Goal: Find specific page/section: Find specific page/section

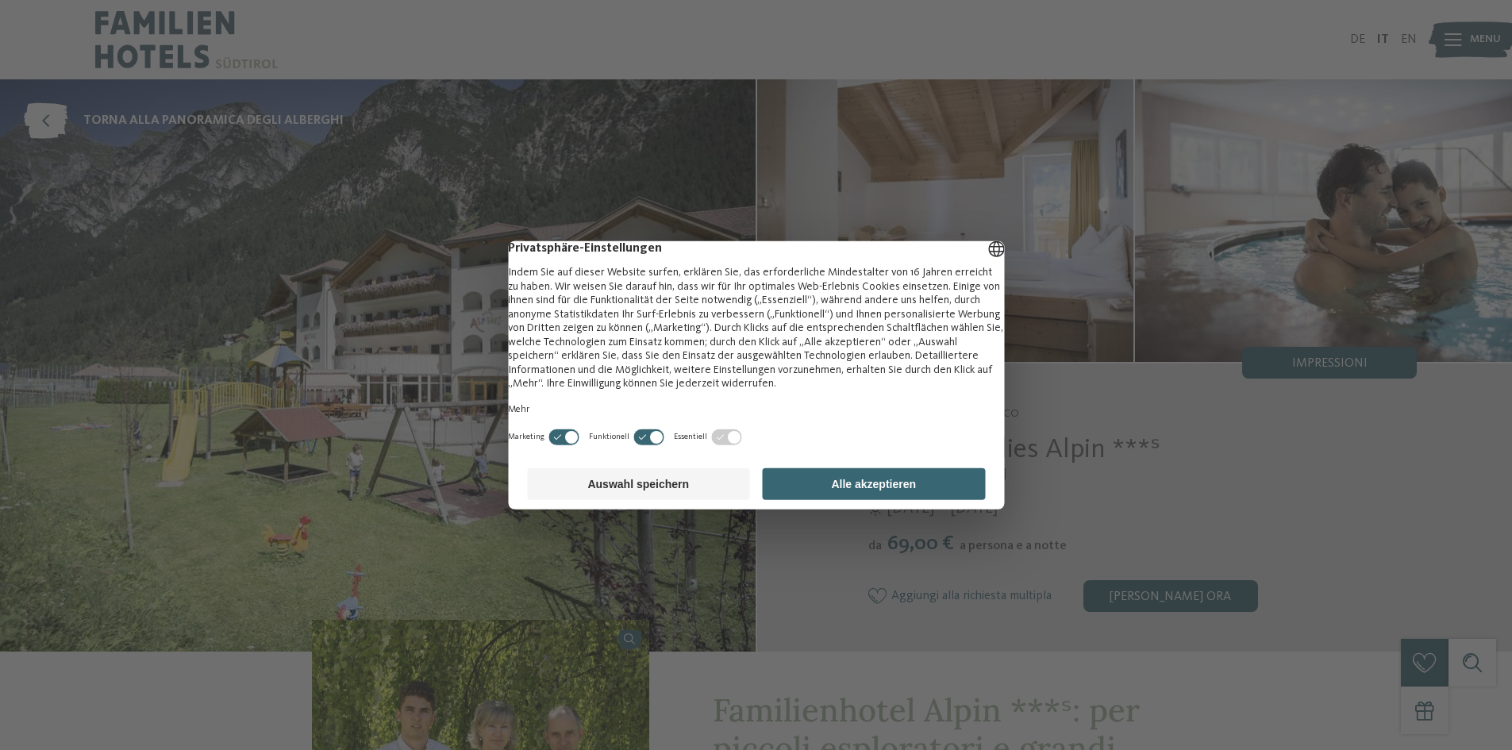
click at [867, 500] on button "Alle akzeptieren" at bounding box center [874, 484] width 223 height 32
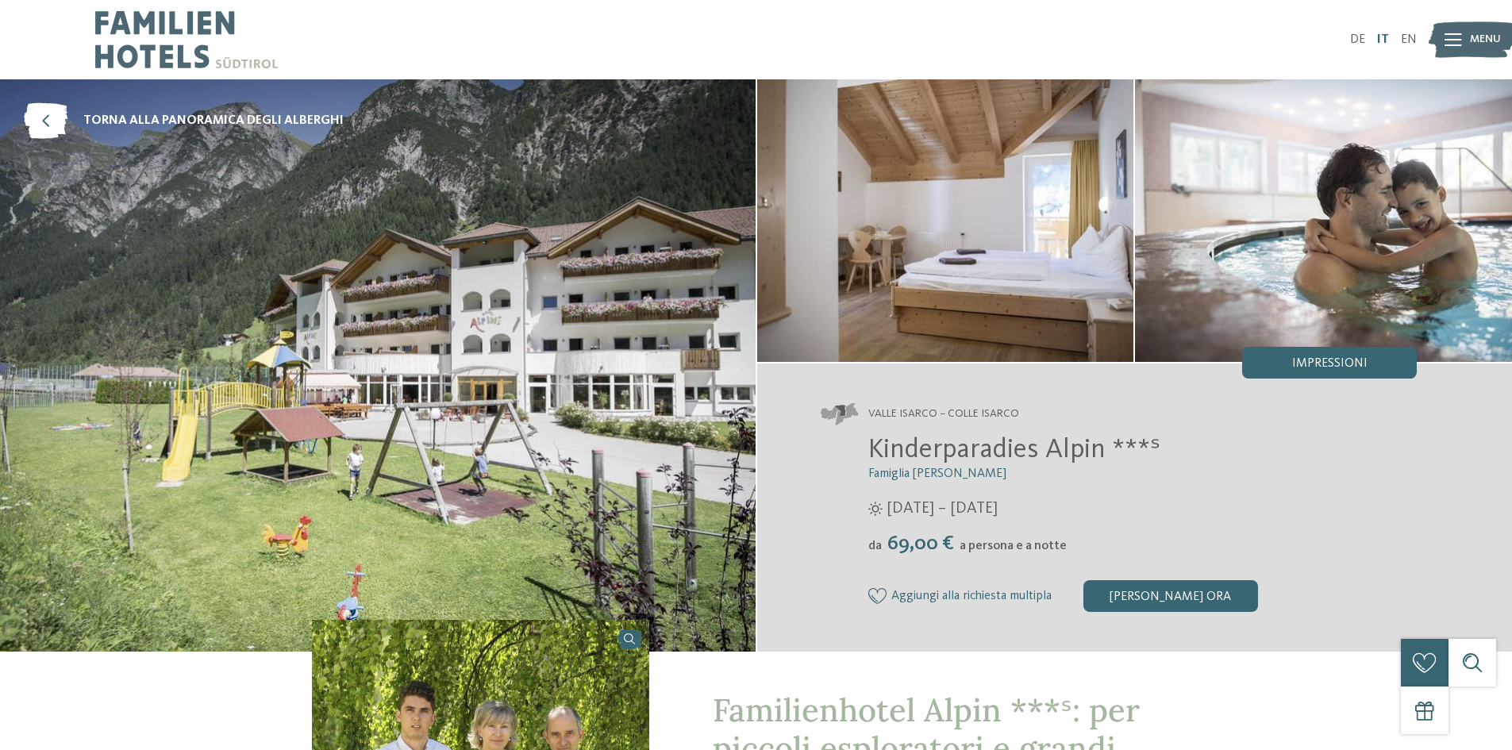
click at [1383, 37] on link "IT" at bounding box center [1383, 39] width 12 height 13
click at [1450, 47] on div at bounding box center [1452, 40] width 17 height 40
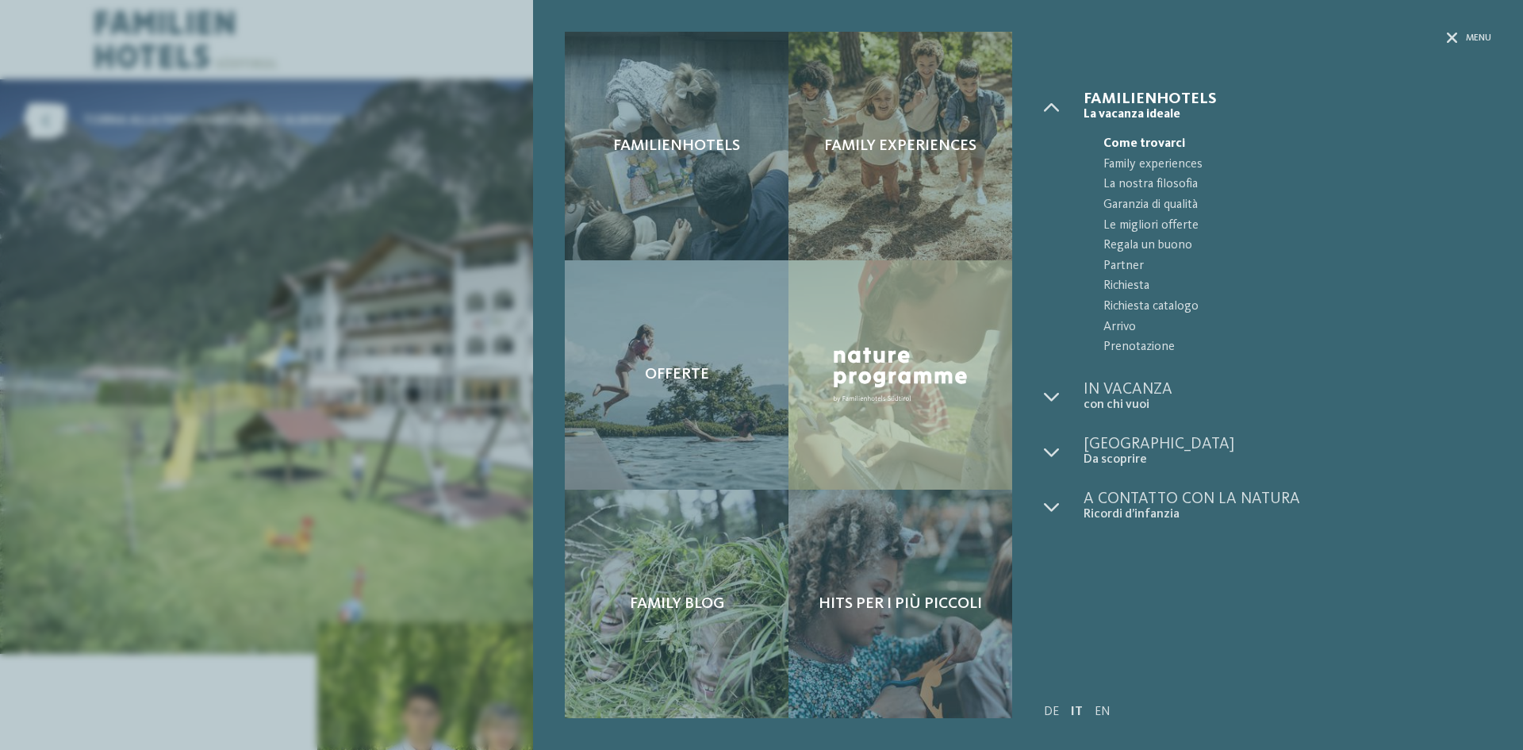
drag, startPoint x: 947, startPoint y: 607, endPoint x: 1038, endPoint y: 582, distance: 94.7
click at [947, 607] on span "Hits per i più piccoli" at bounding box center [900, 603] width 163 height 19
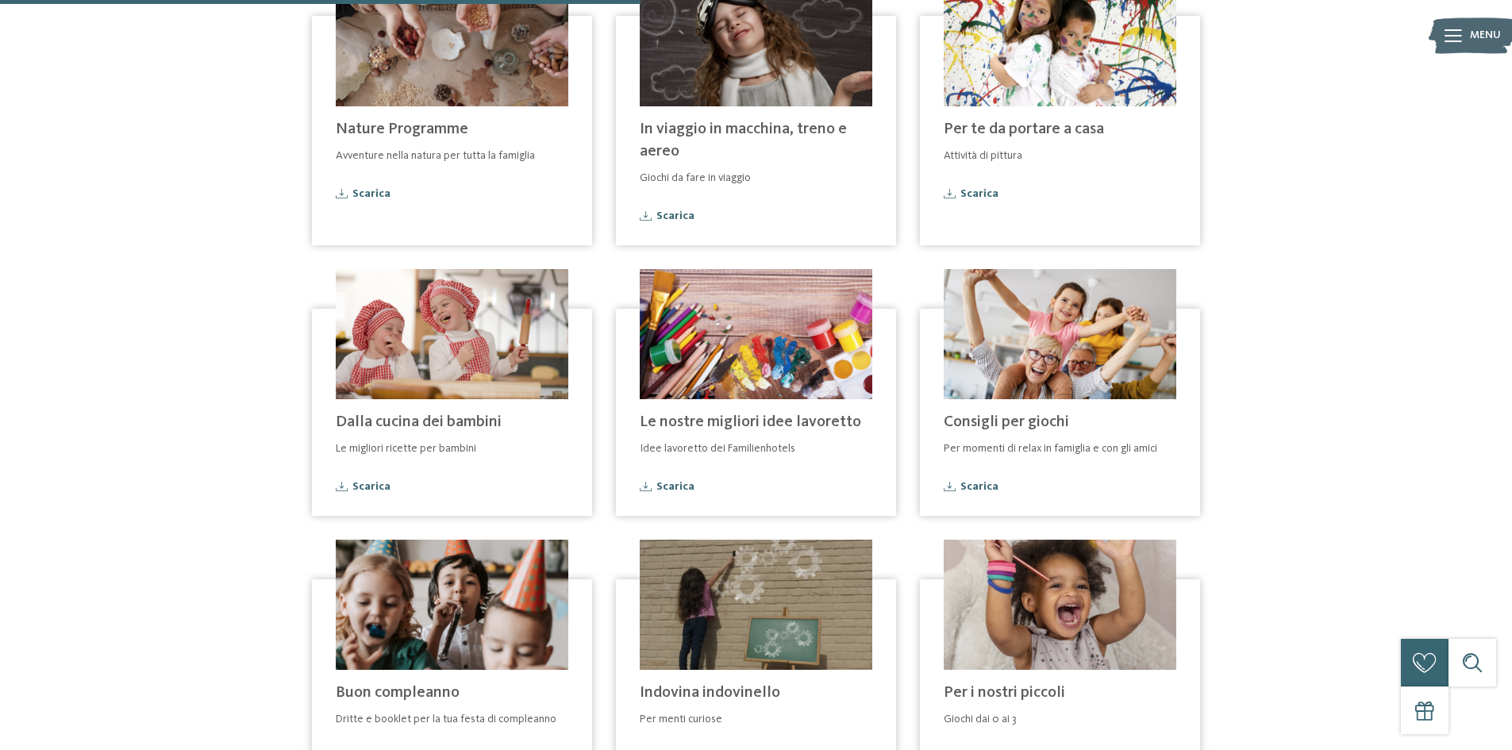
scroll to position [238, 0]
